Goal: Transaction & Acquisition: Purchase product/service

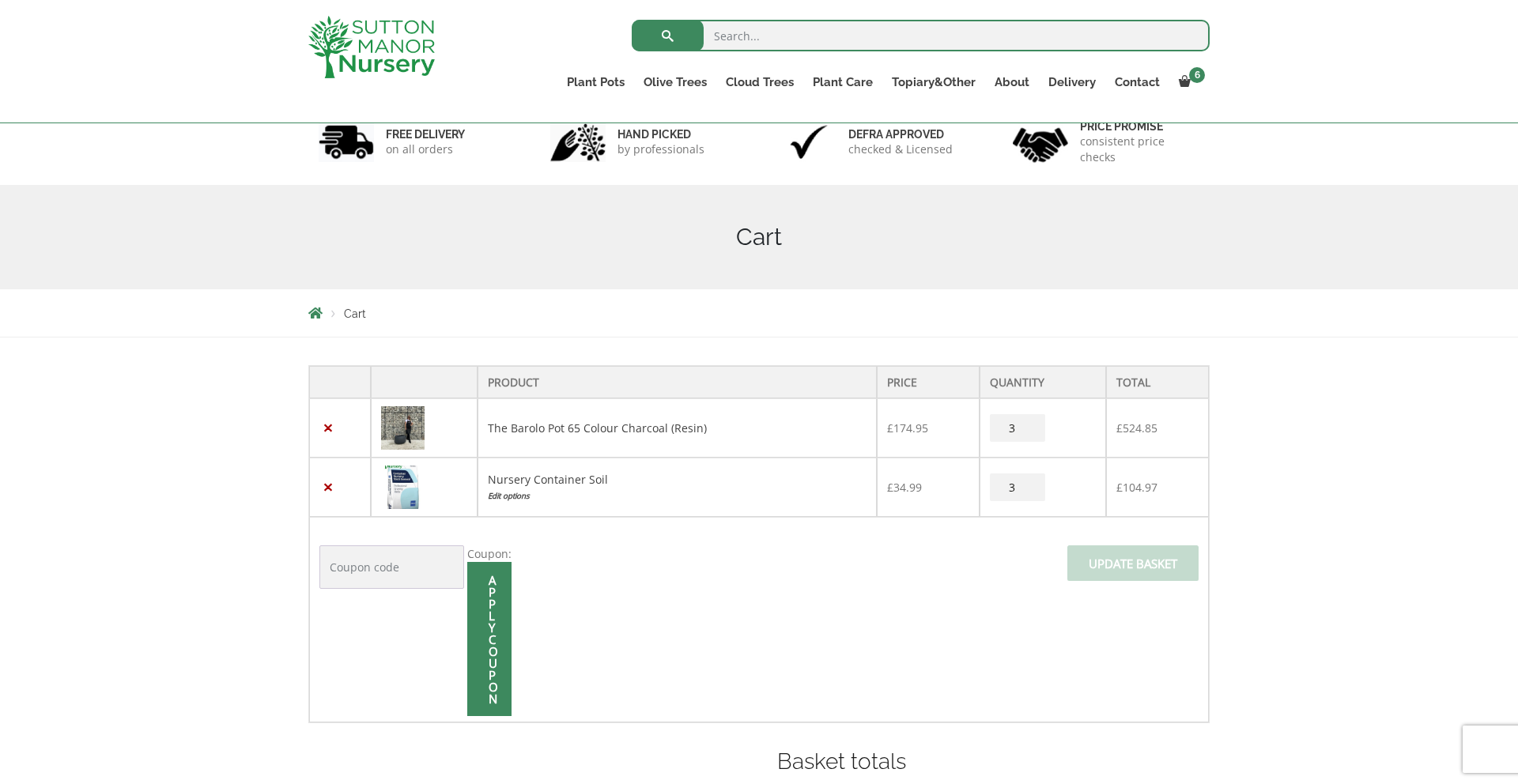
scroll to position [211, 0]
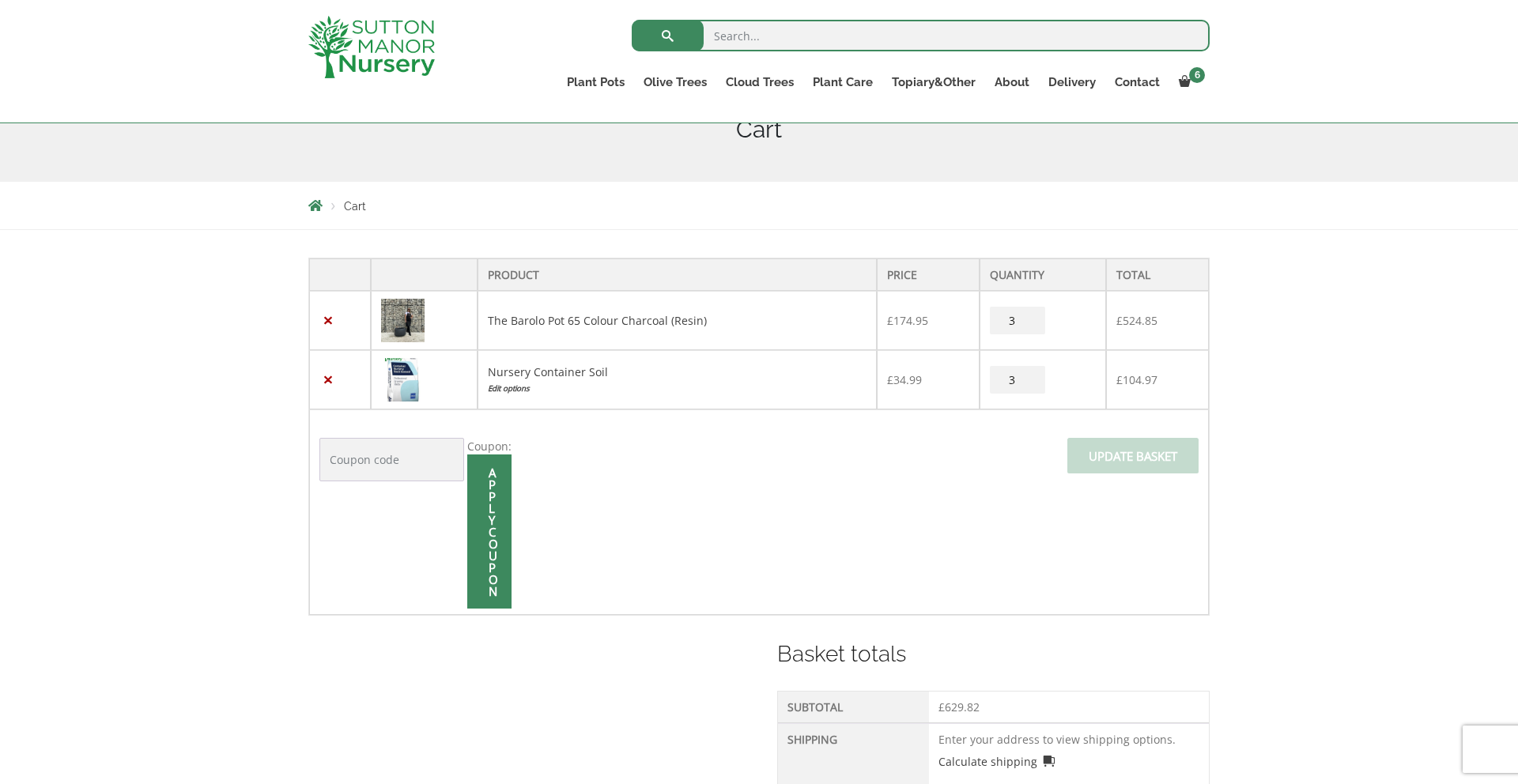
click at [1354, 468] on div "Product Price Quantity Total × The Barolo Pot 65 Colour Charcoal (Resin) £ 174.…" at bounding box center [759, 578] width 1518 height 698
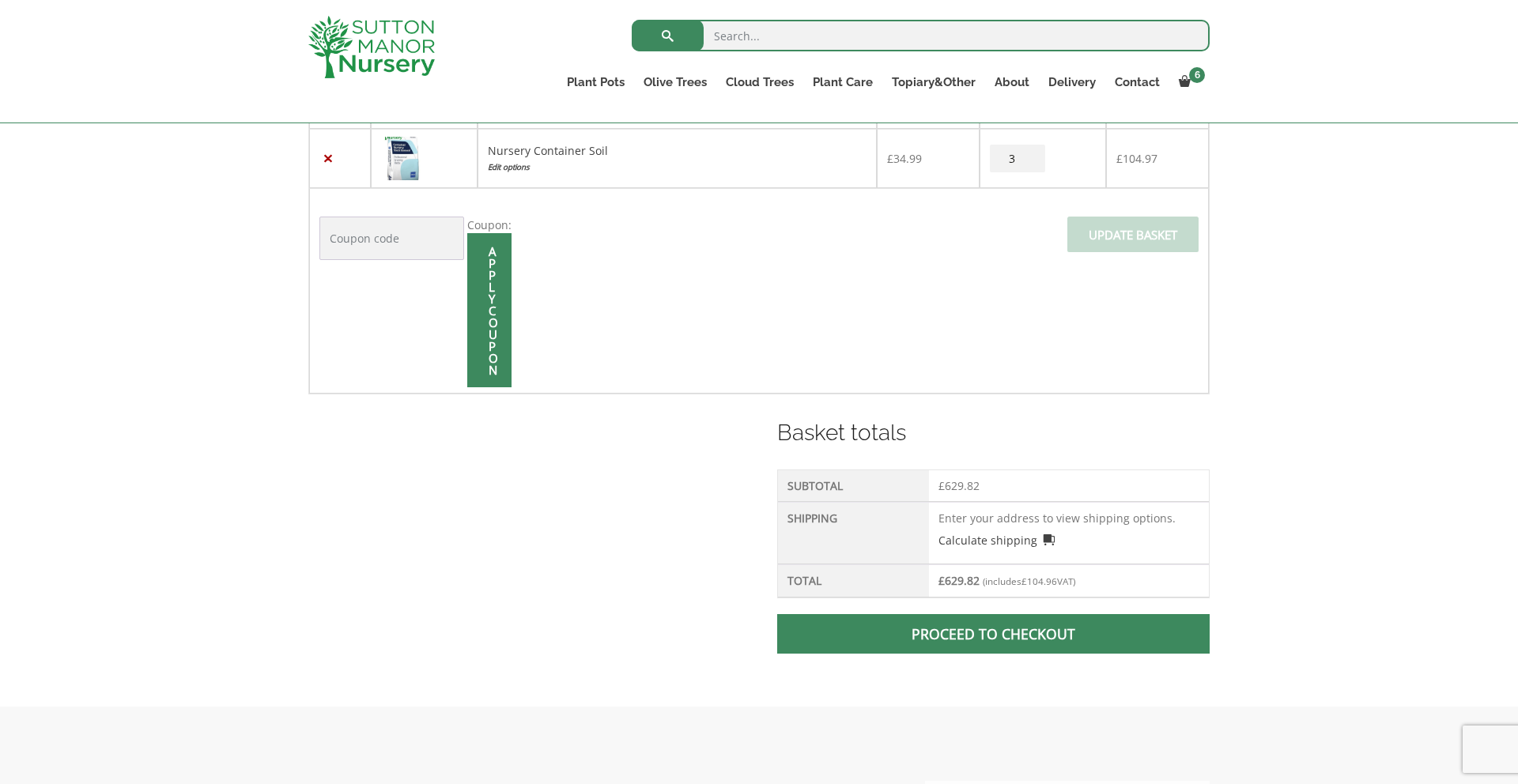
scroll to position [465, 0]
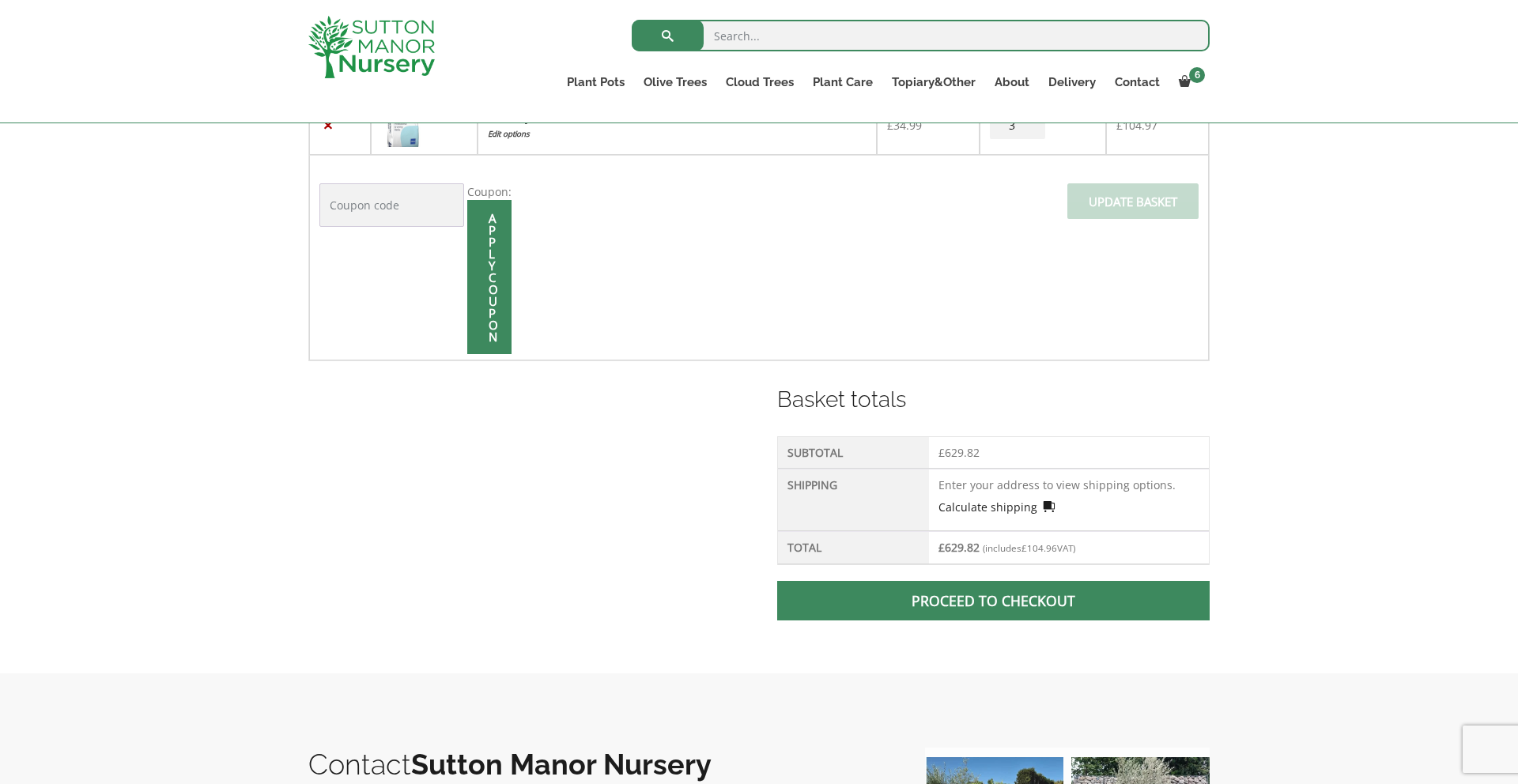
click at [991, 508] on link "Calculate shipping" at bounding box center [997, 507] width 117 height 17
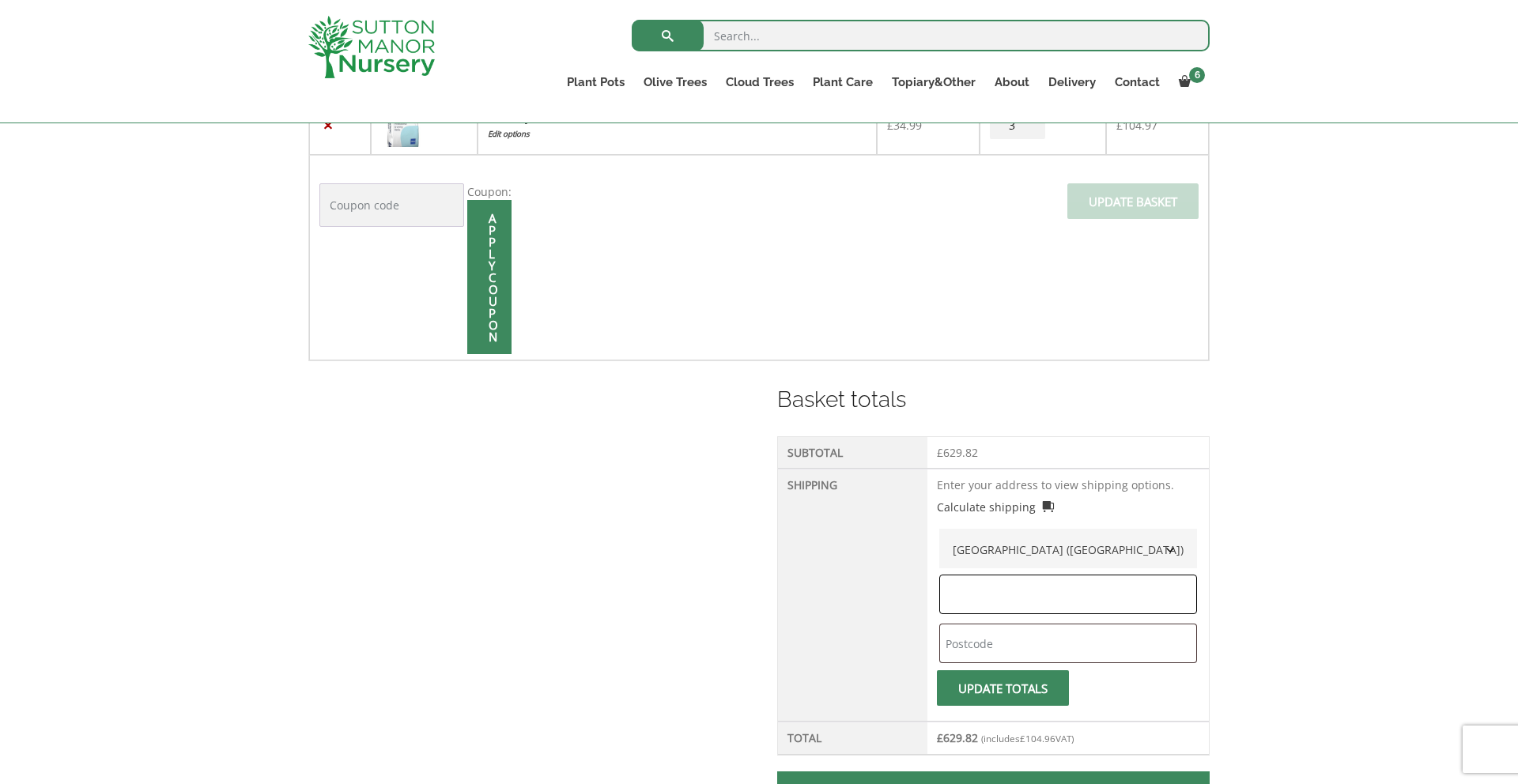
click at [998, 595] on input "text" at bounding box center [1067, 594] width 257 height 40
type input "Kent"
type input "TN27 9GF"
click at [1267, 660] on div "Product Price Quantity Total × The Barolo Pot 65 Colour Charcoal (Resin) £ 174.…" at bounding box center [759, 419] width 1518 height 888
click at [1003, 688] on span "submit" at bounding box center [1003, 688] width 0 height 0
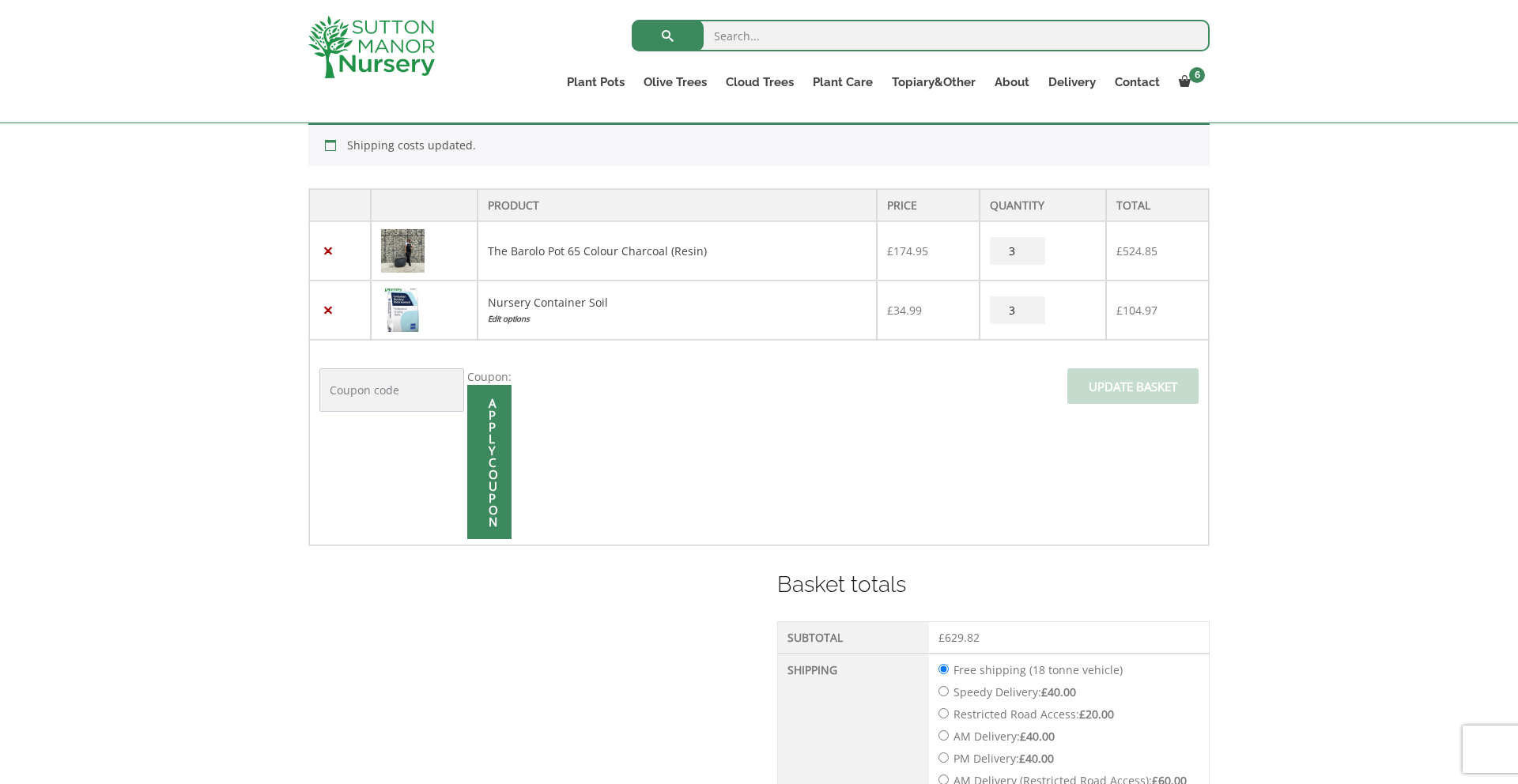
scroll to position [320, 0]
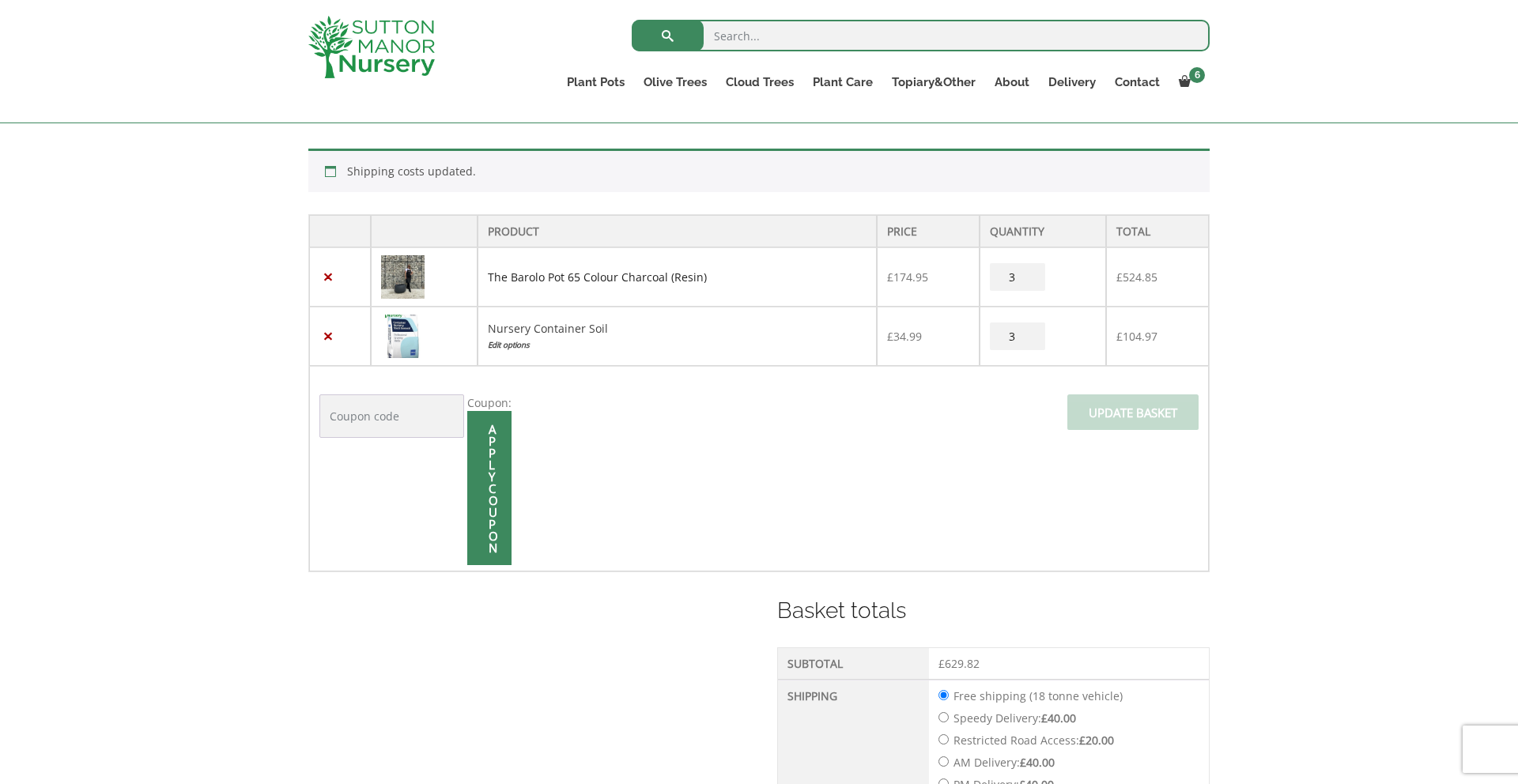
click at [564, 274] on link "The Barolo Pot 65 Colour Charcoal (Resin)" at bounding box center [597, 276] width 219 height 15
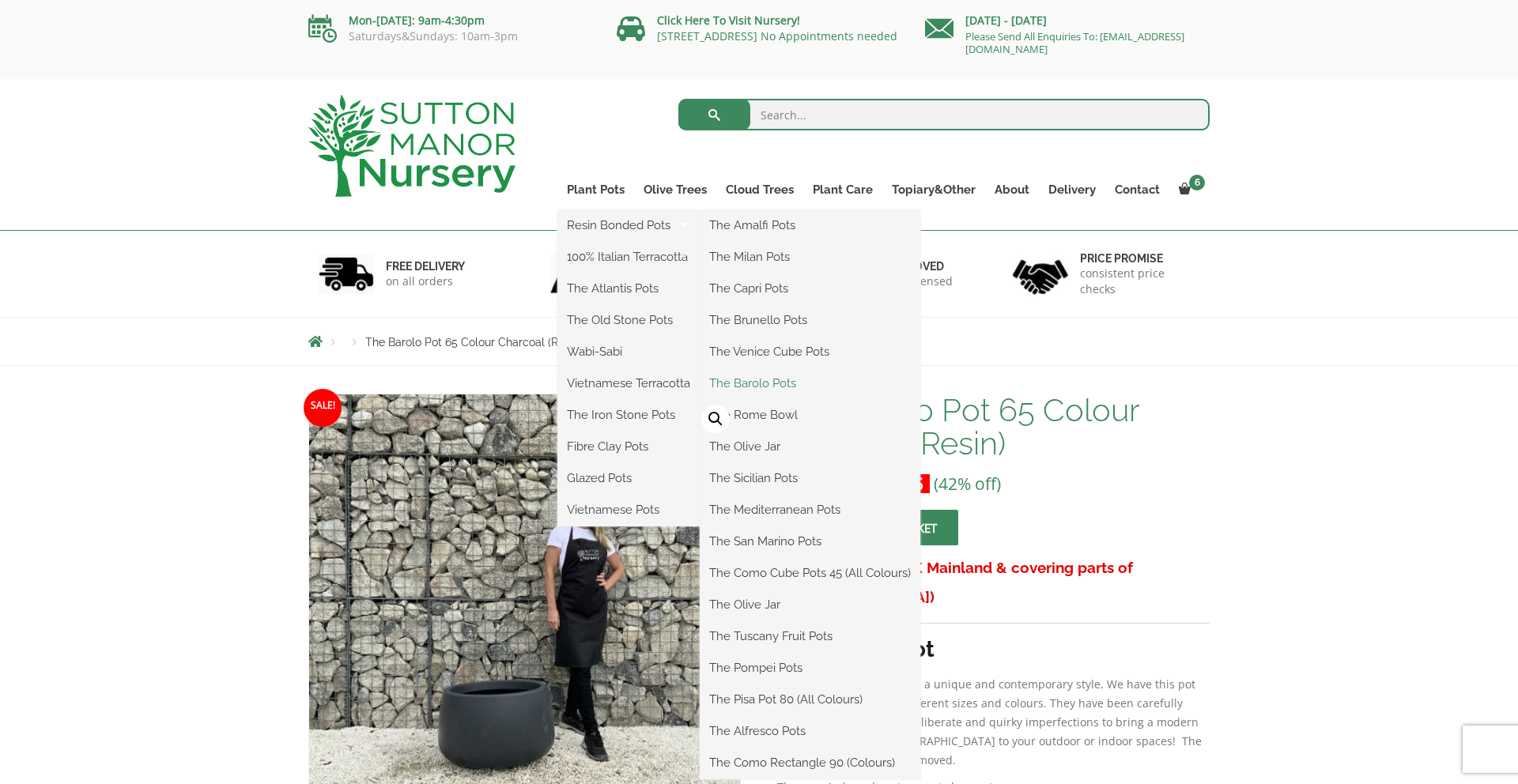
click at [764, 378] on link "The Barolo Pots" at bounding box center [810, 383] width 221 height 24
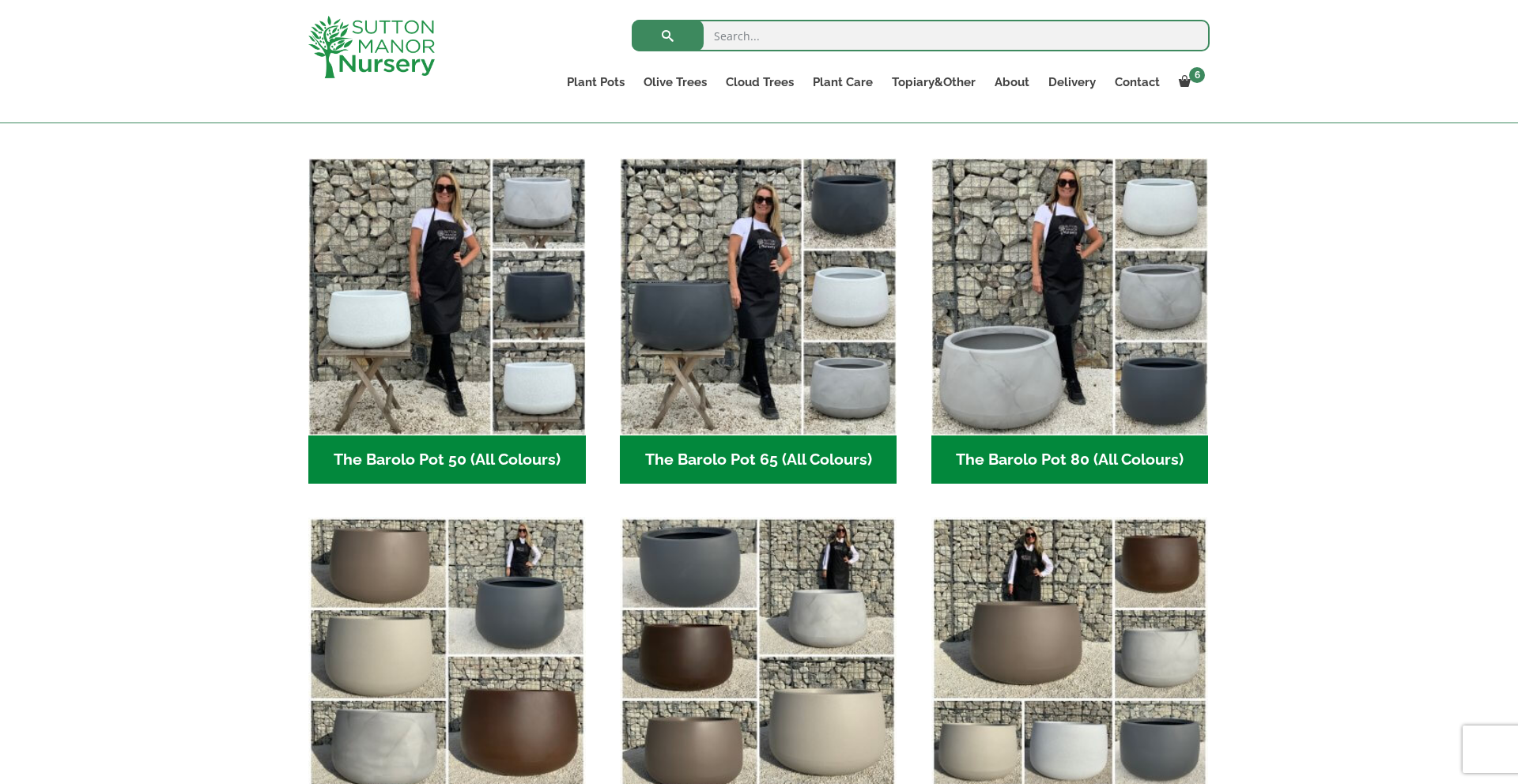
scroll to position [384, 0]
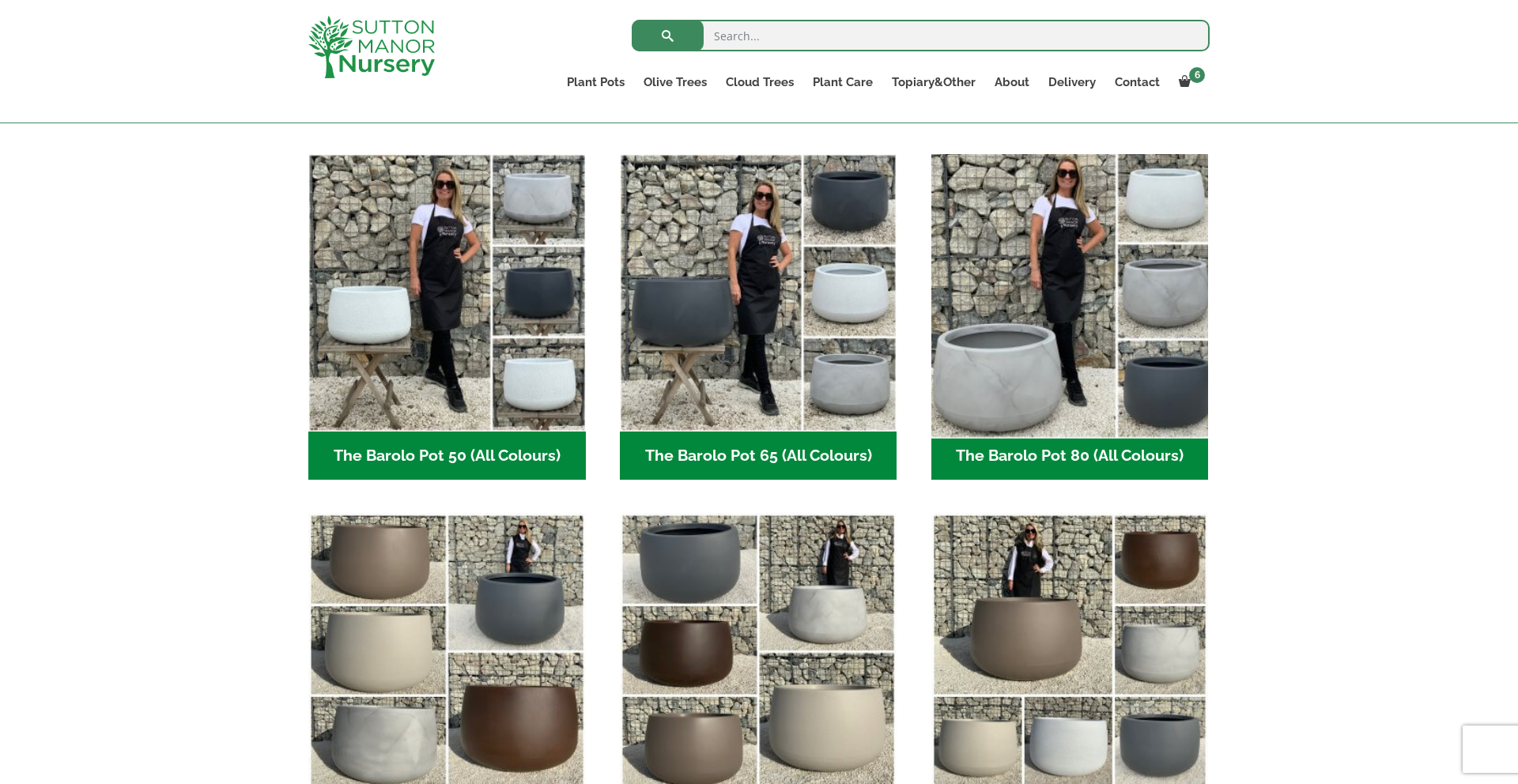
click at [1023, 335] on img "Visit product category The Barolo Pot 80 (All Colours)" at bounding box center [1069, 292] width 291 height 291
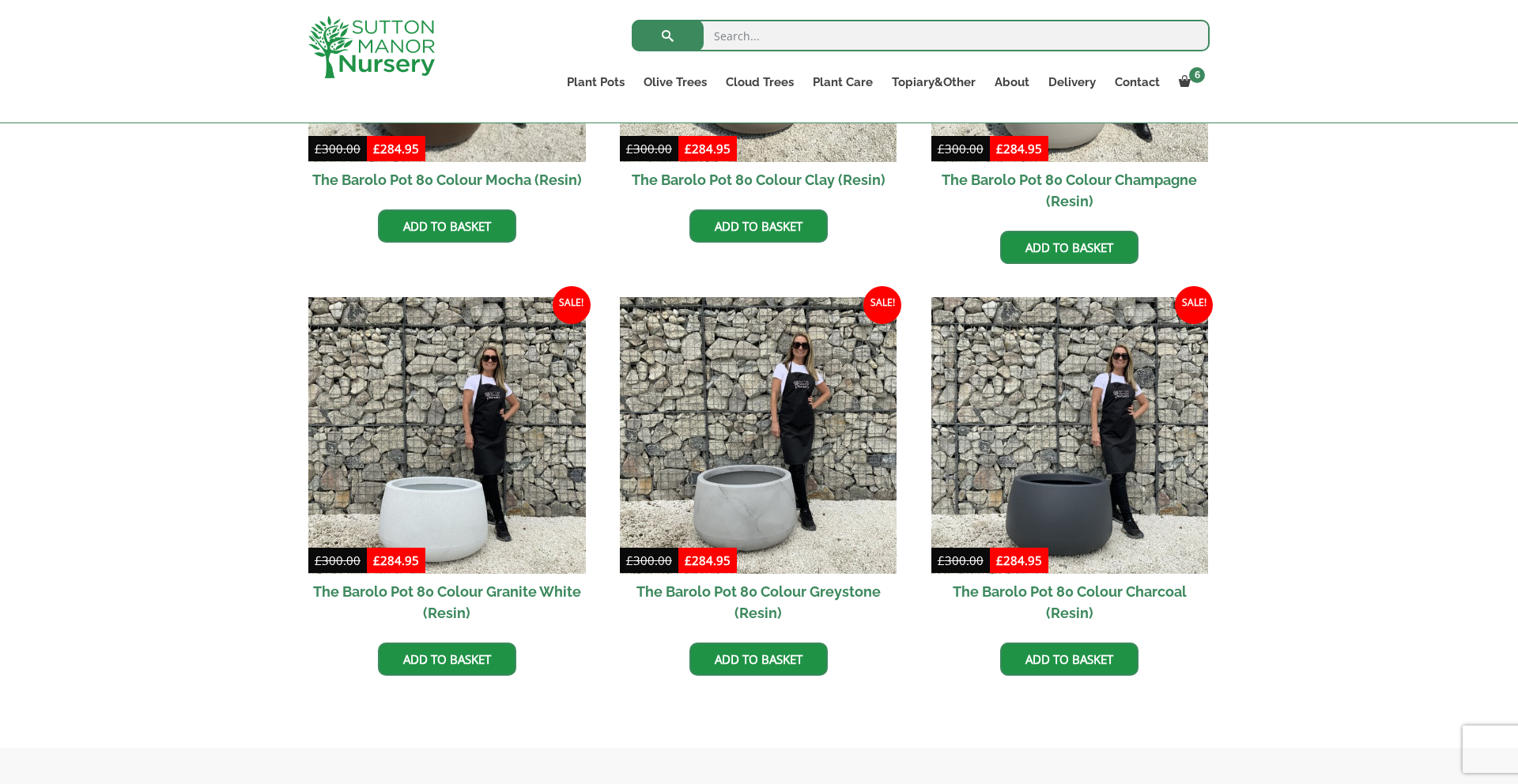
scroll to position [650, 0]
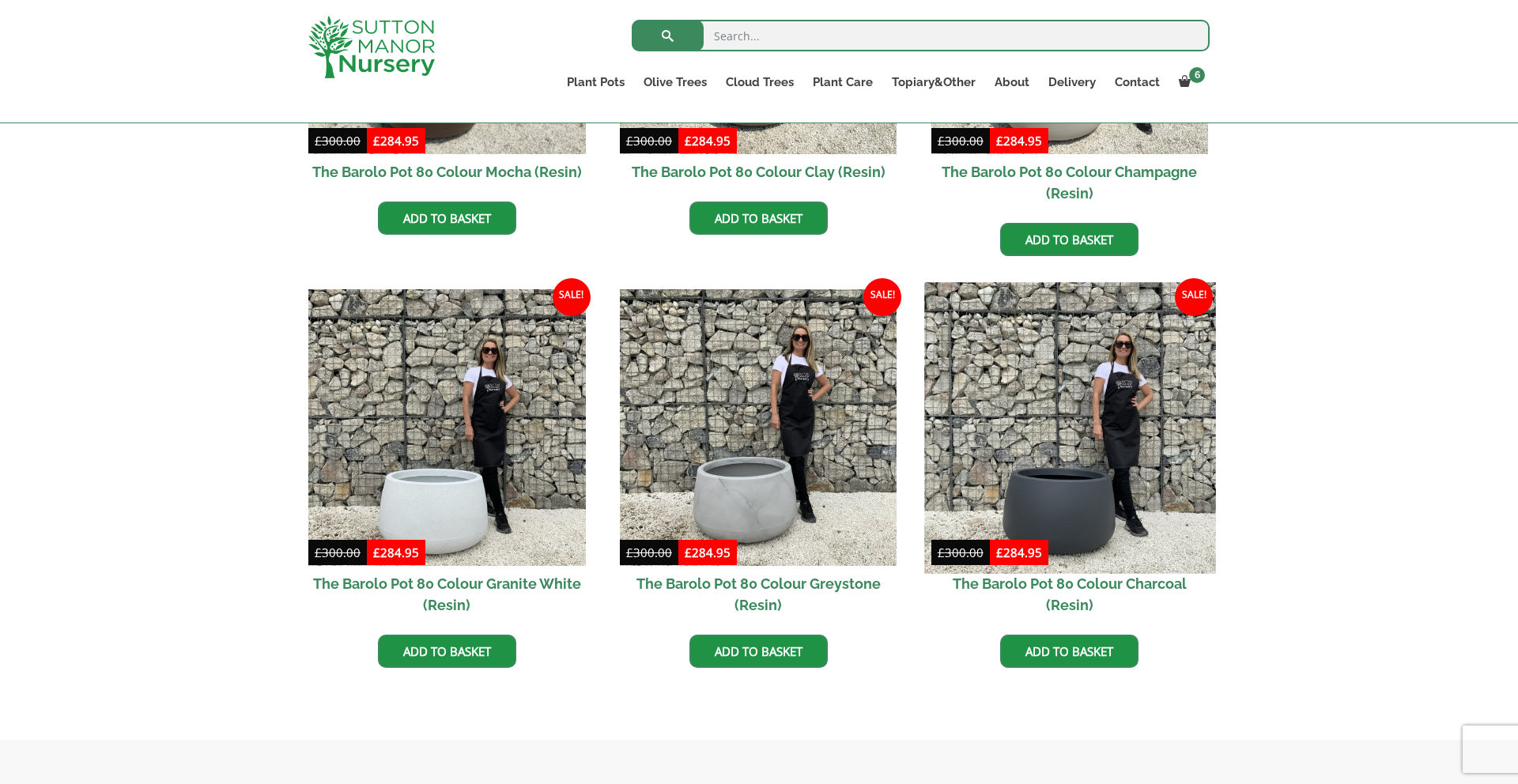
click at [1097, 472] on img at bounding box center [1069, 428] width 291 height 291
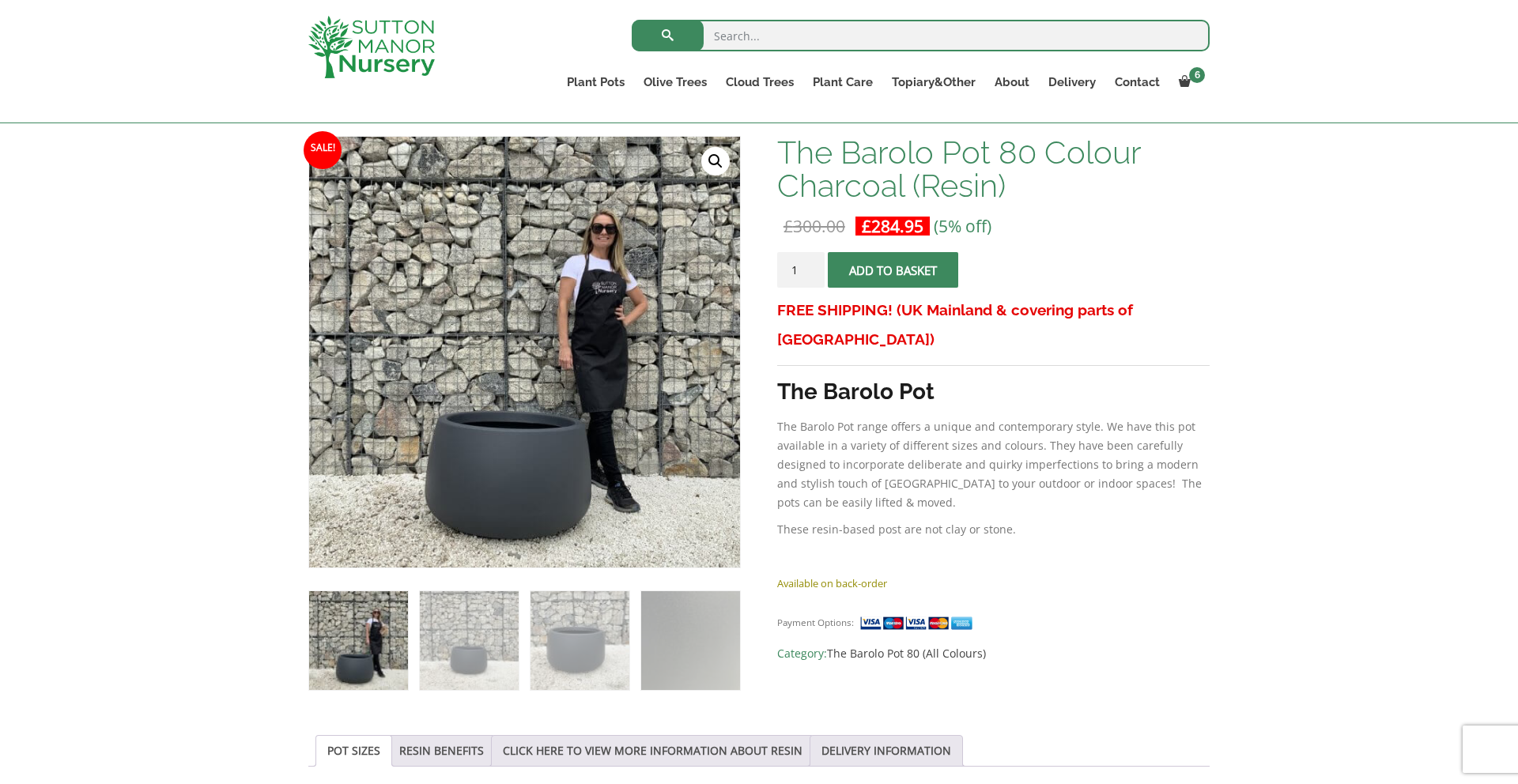
scroll to position [191, 0]
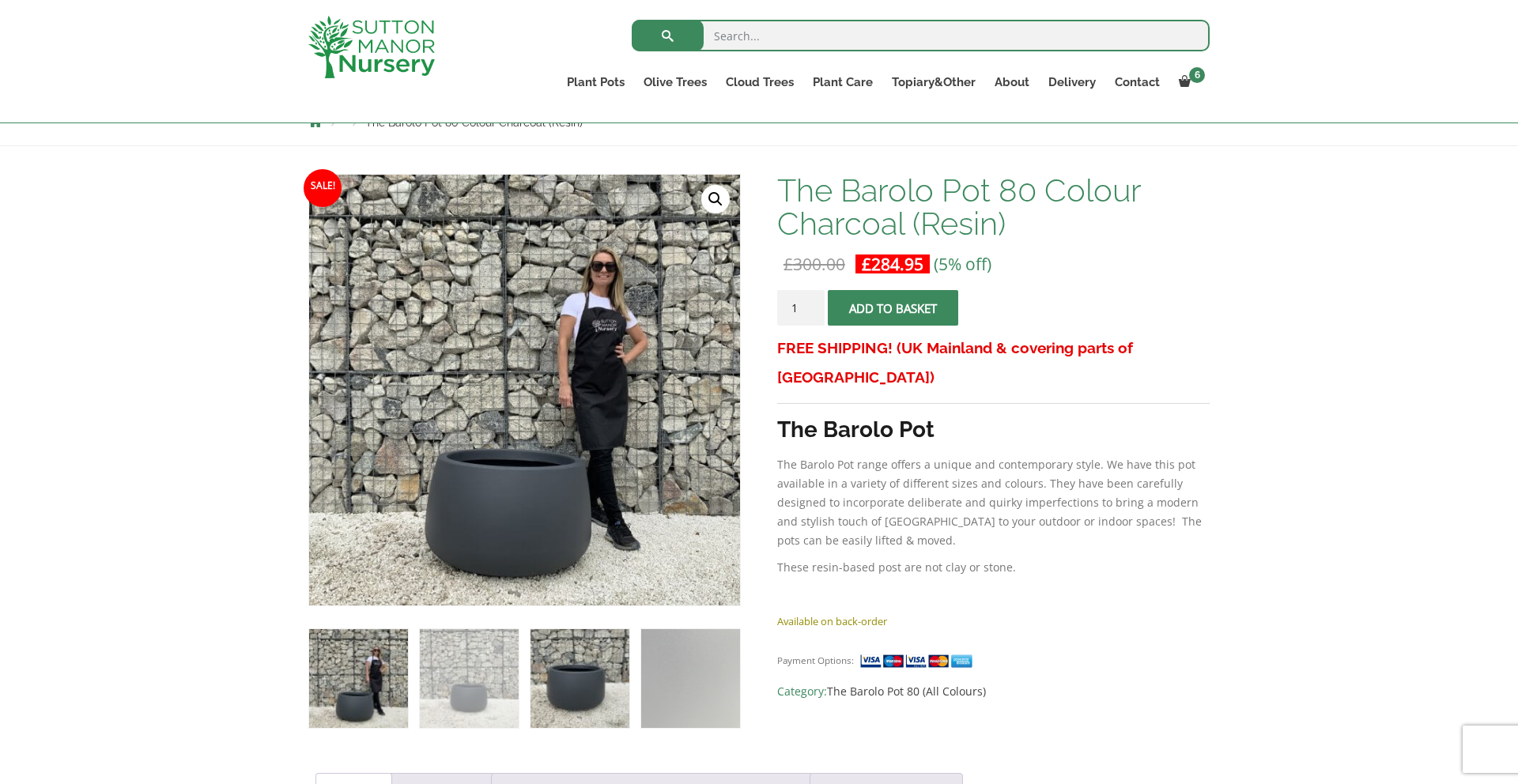
click at [562, 656] on img at bounding box center [580, 679] width 99 height 99
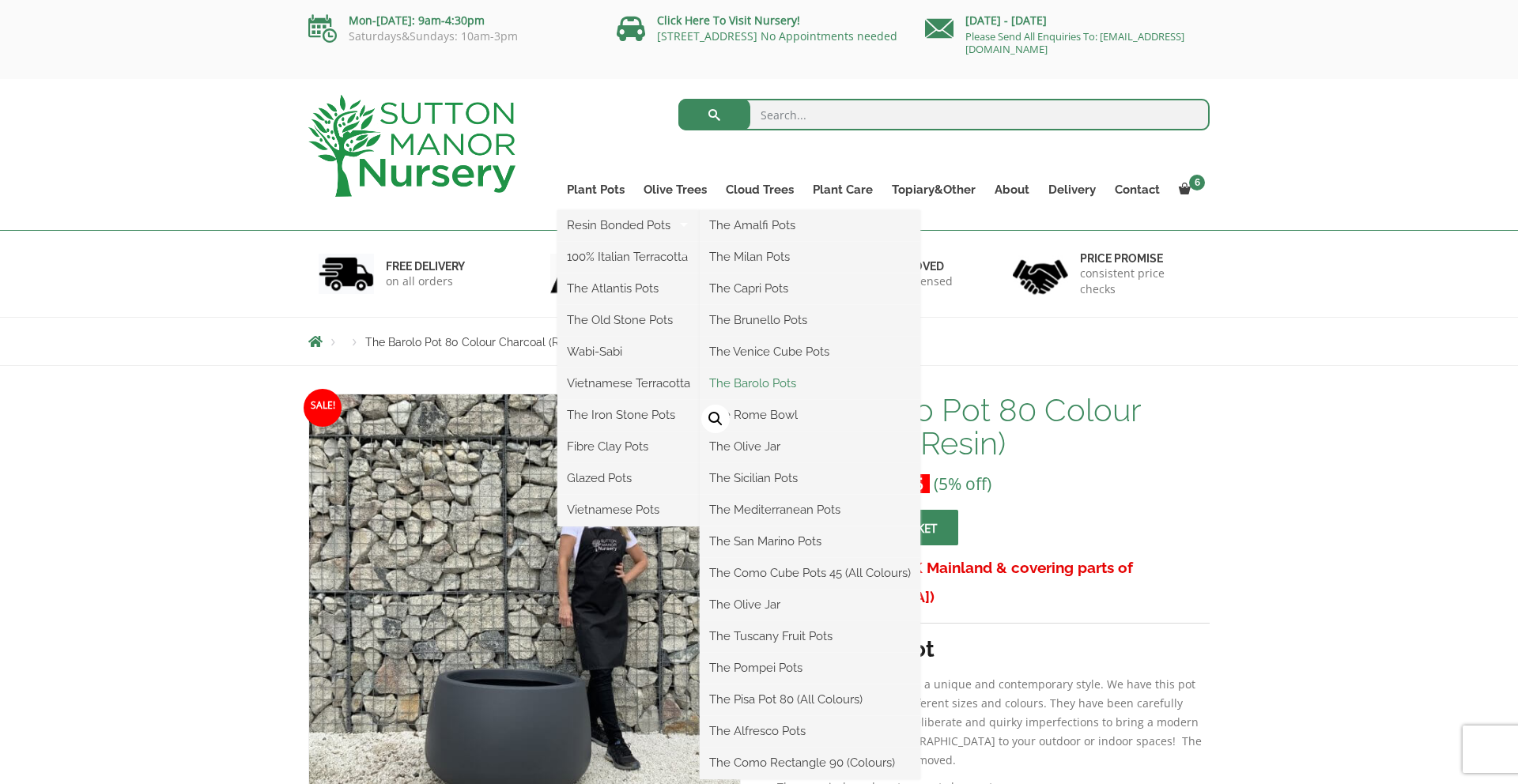
click at [771, 382] on link "The Barolo Pots" at bounding box center [810, 383] width 221 height 24
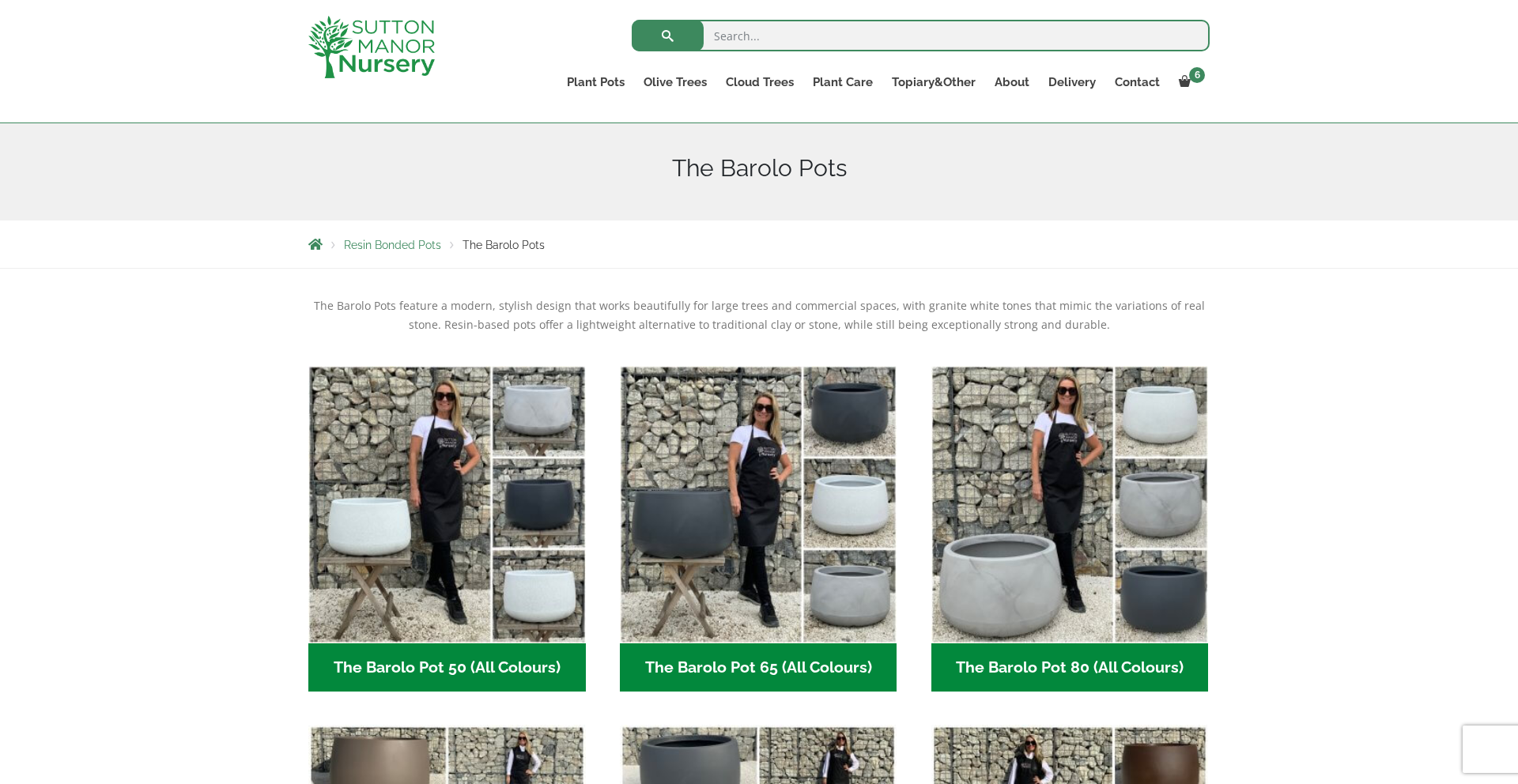
scroll to position [241, 0]
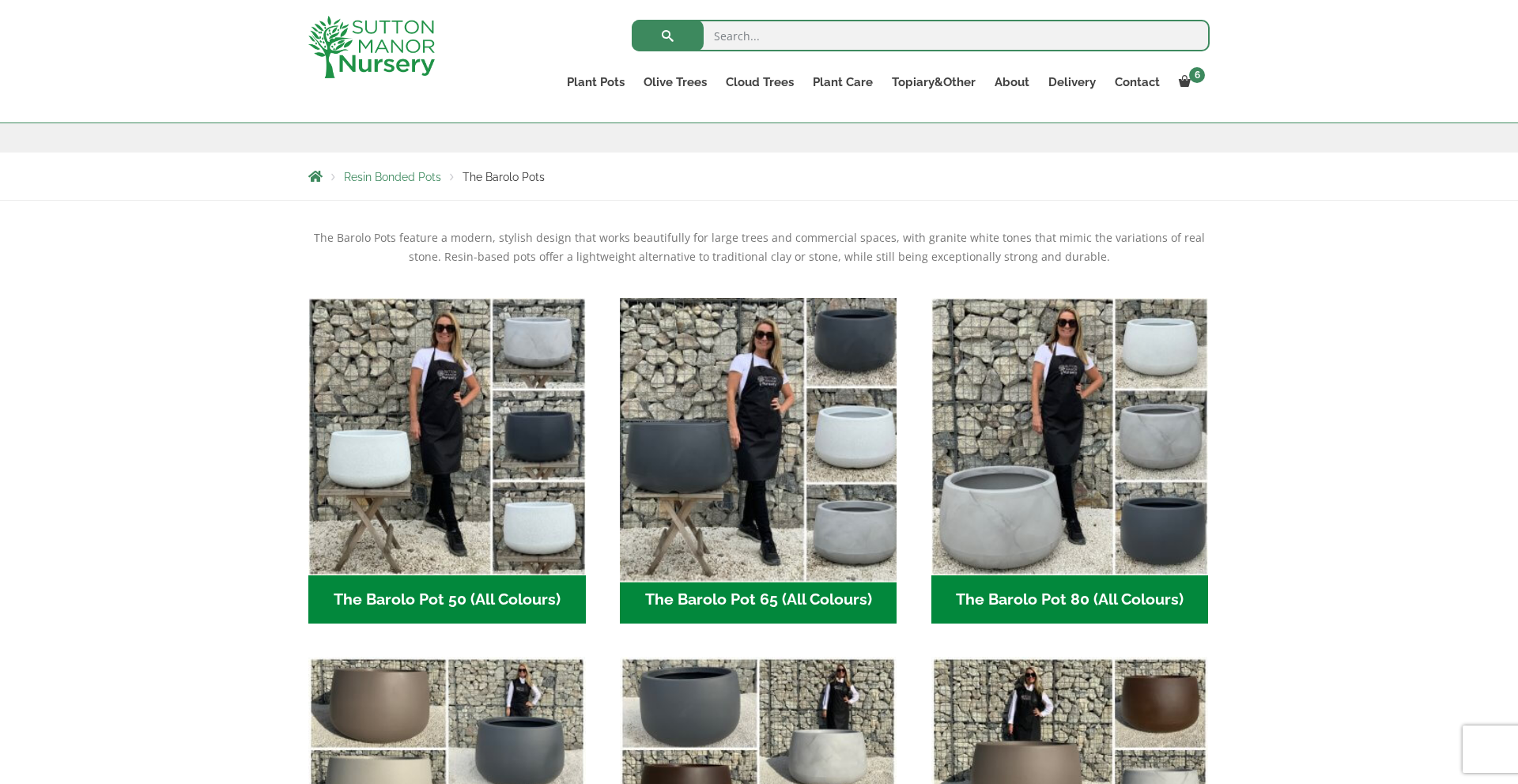
click at [752, 461] on img "Visit product category The Barolo Pot 65 (All Colours)" at bounding box center [759, 437] width 291 height 291
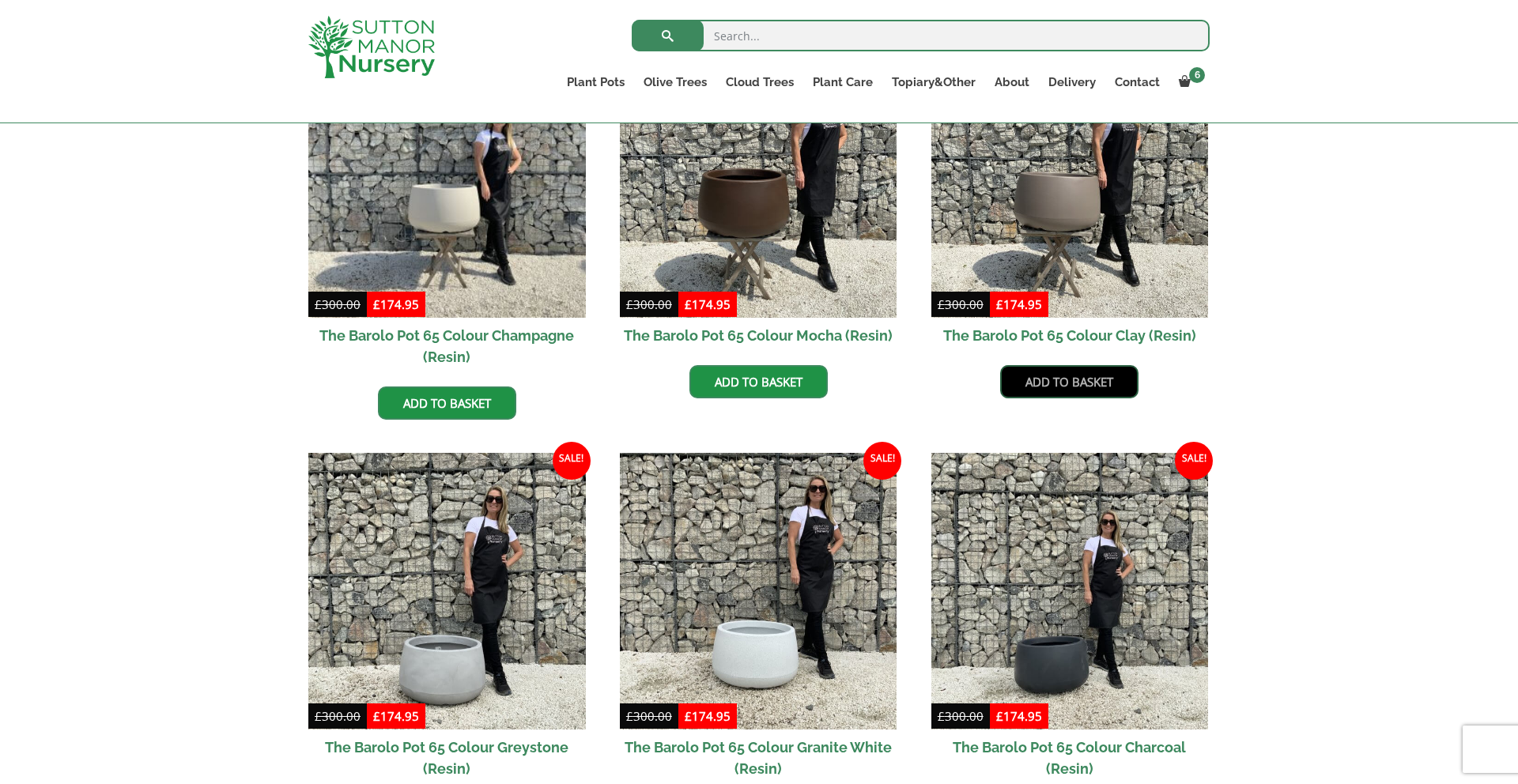
scroll to position [492, 0]
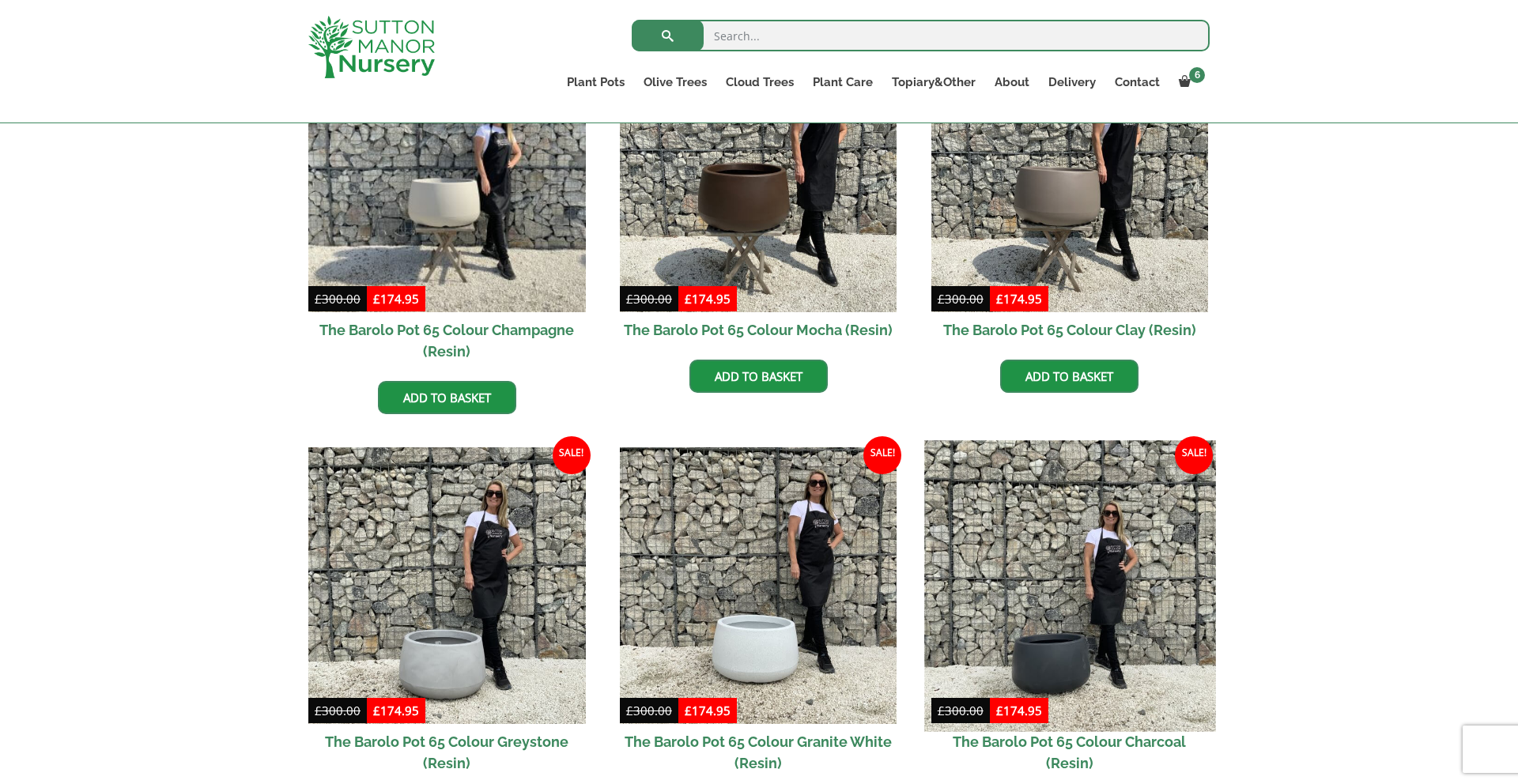
click at [1078, 608] on img at bounding box center [1069, 586] width 291 height 291
